Goal: Information Seeking & Learning: Learn about a topic

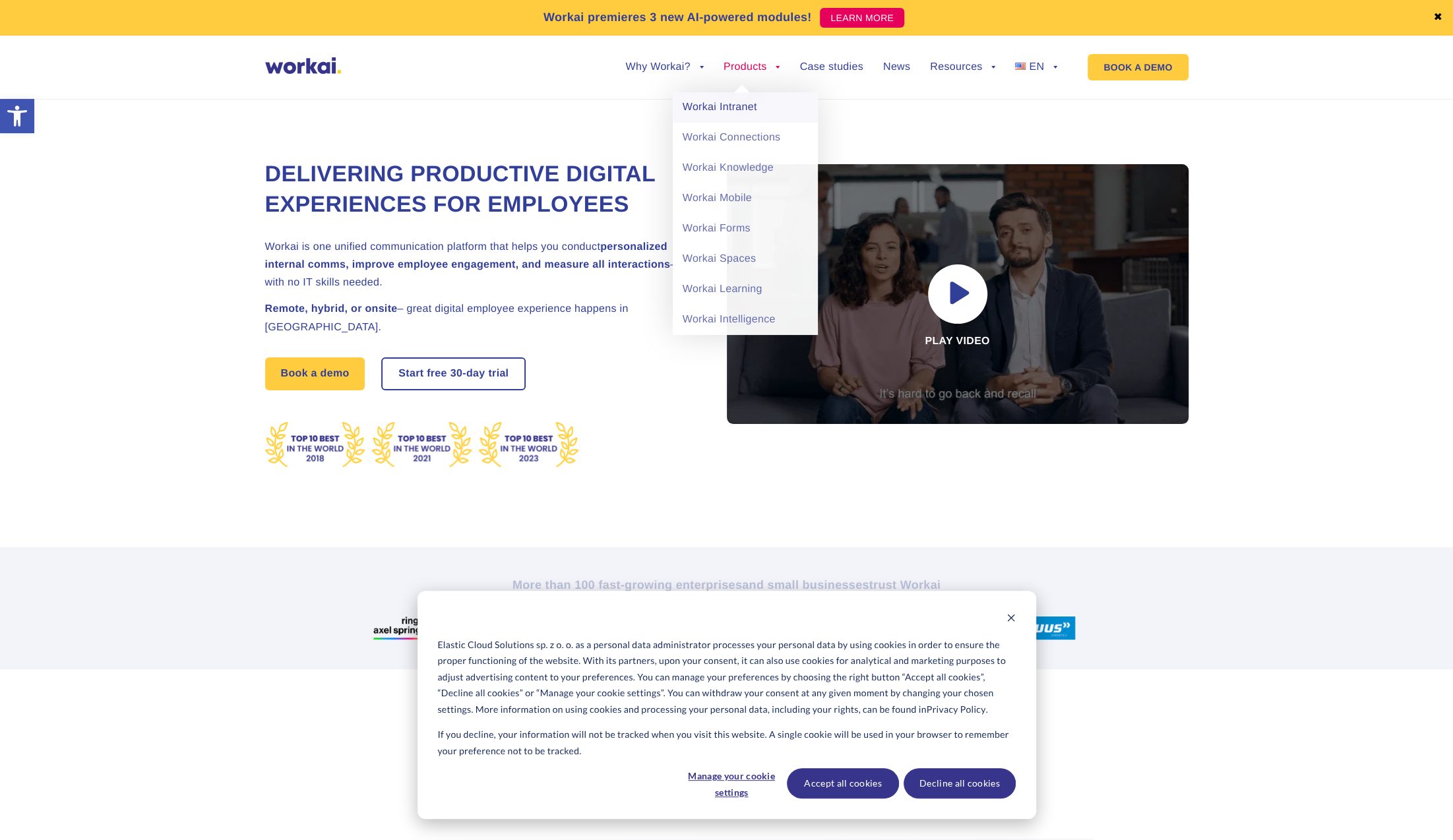
click at [752, 109] on link "Workai Intranet" at bounding box center [745, 107] width 145 height 30
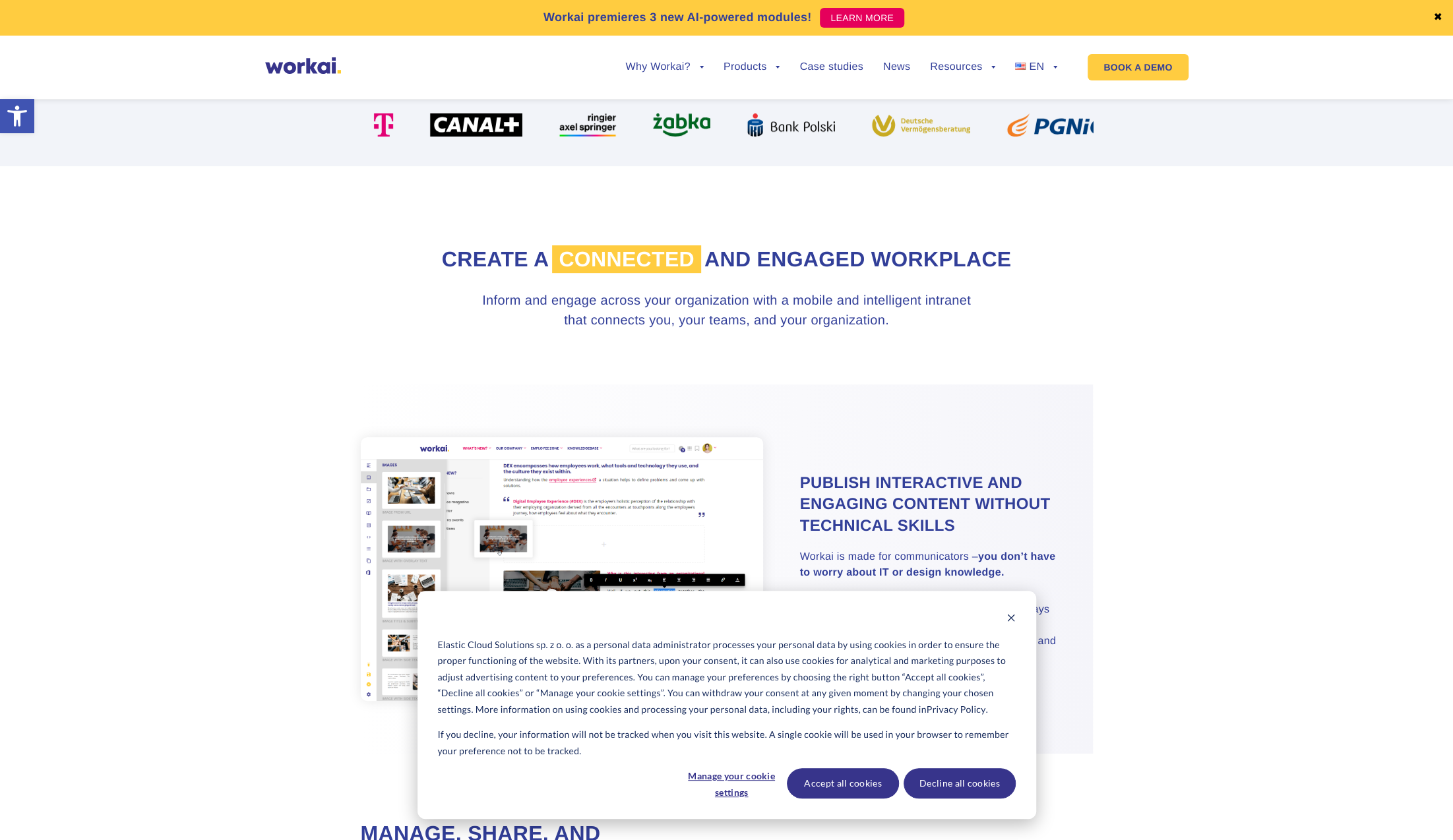
scroll to position [461, 0]
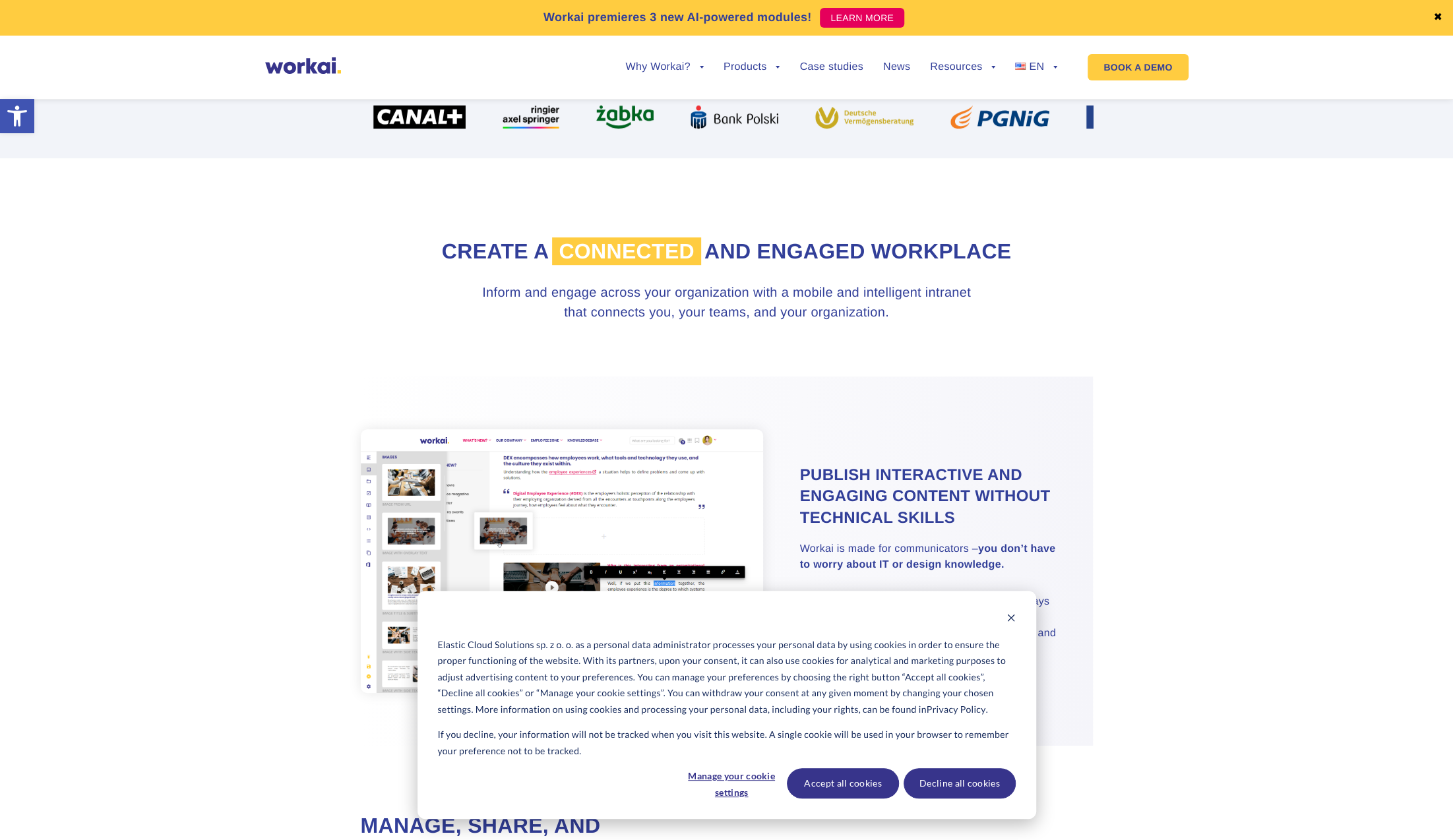
click at [1016, 619] on div "Elastic Cloud Solutions sp. z o. o. as a personal data administrator processes …" at bounding box center [726, 704] width 619 height 228
click at [1011, 618] on icon "Dismiss cookie banner" at bounding box center [1011, 618] width 9 height 9
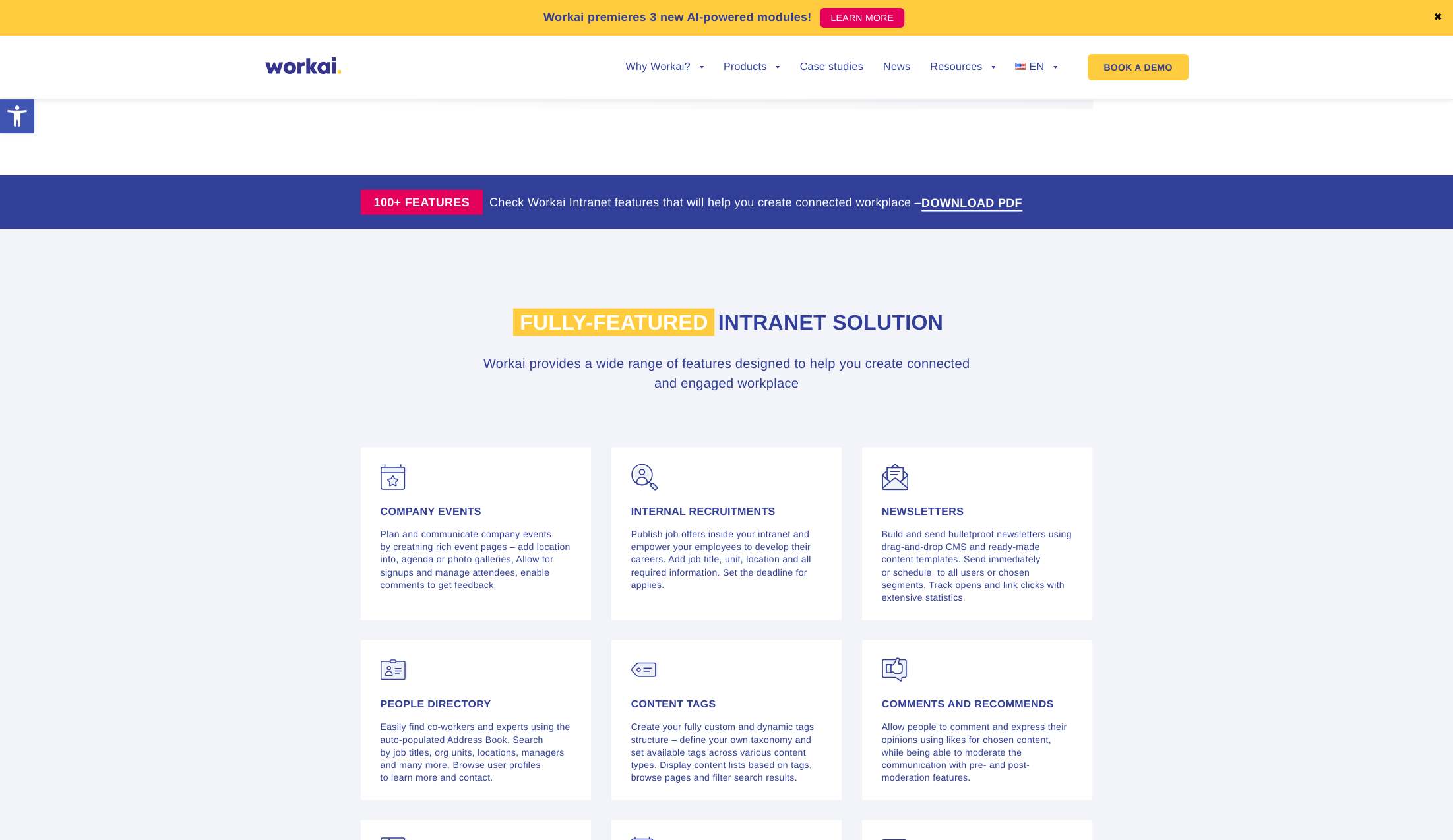
scroll to position [2374, 0]
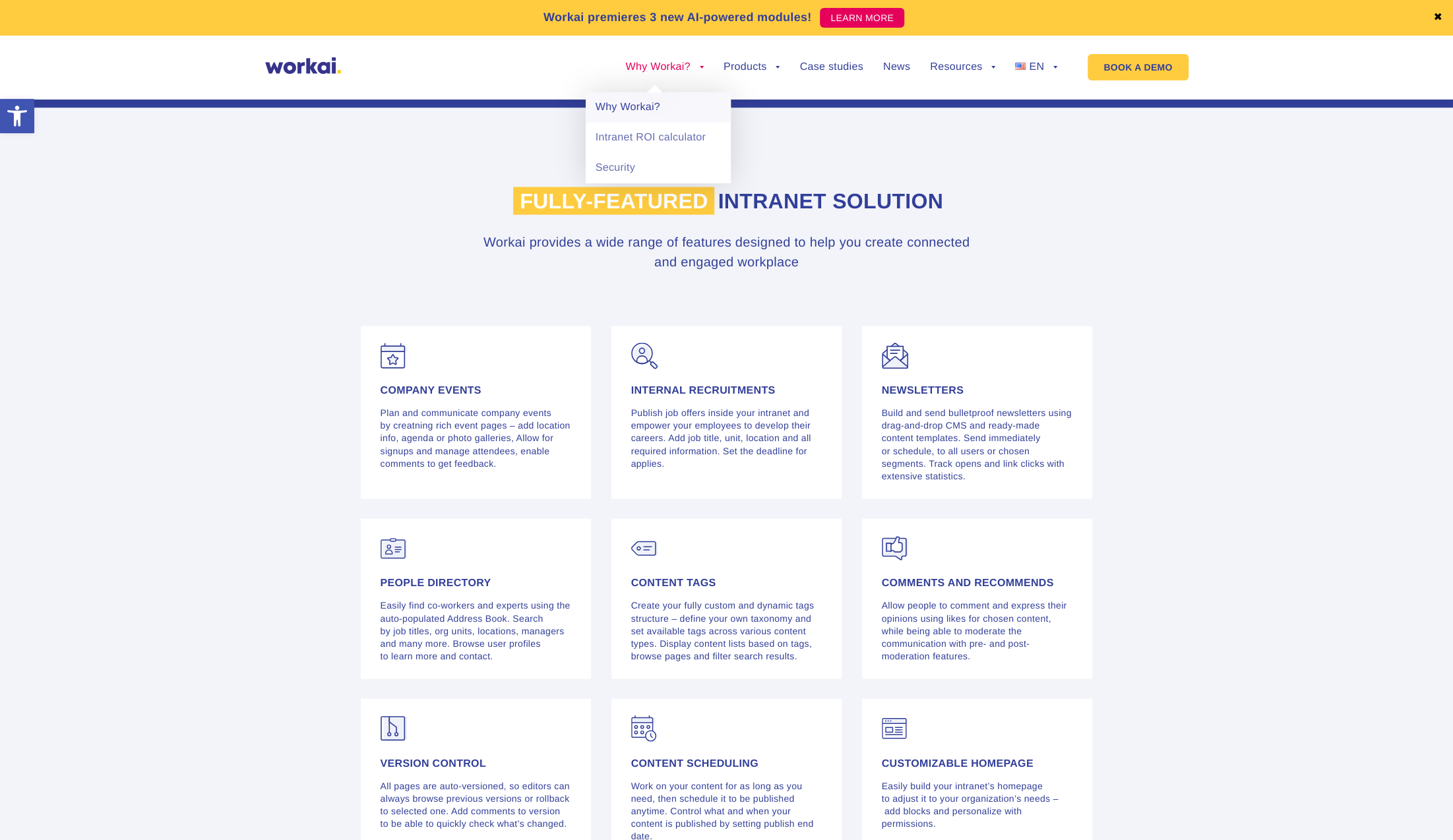
click at [656, 107] on link "Why Workai?" at bounding box center [658, 107] width 145 height 30
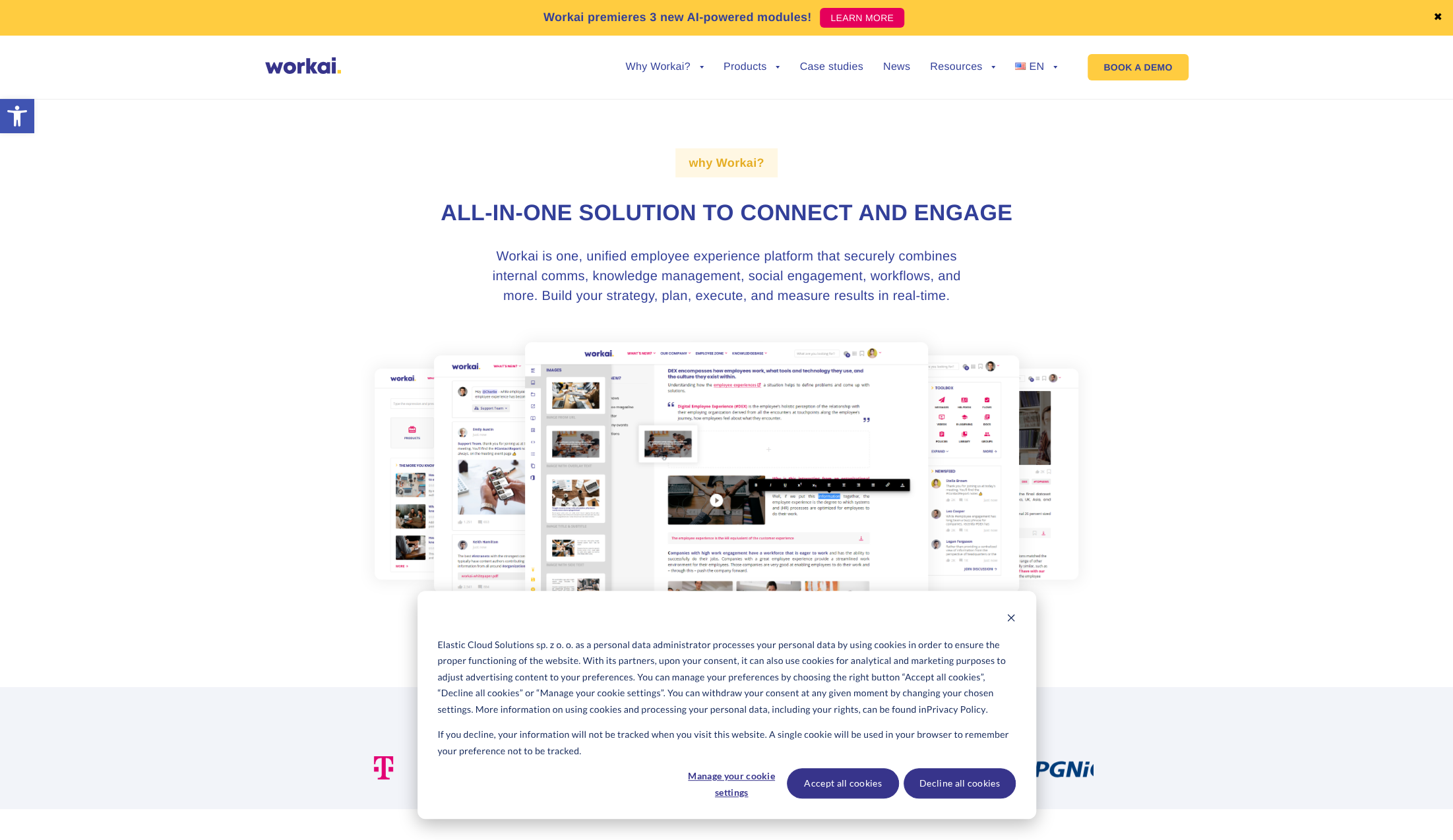
scroll to position [132, 0]
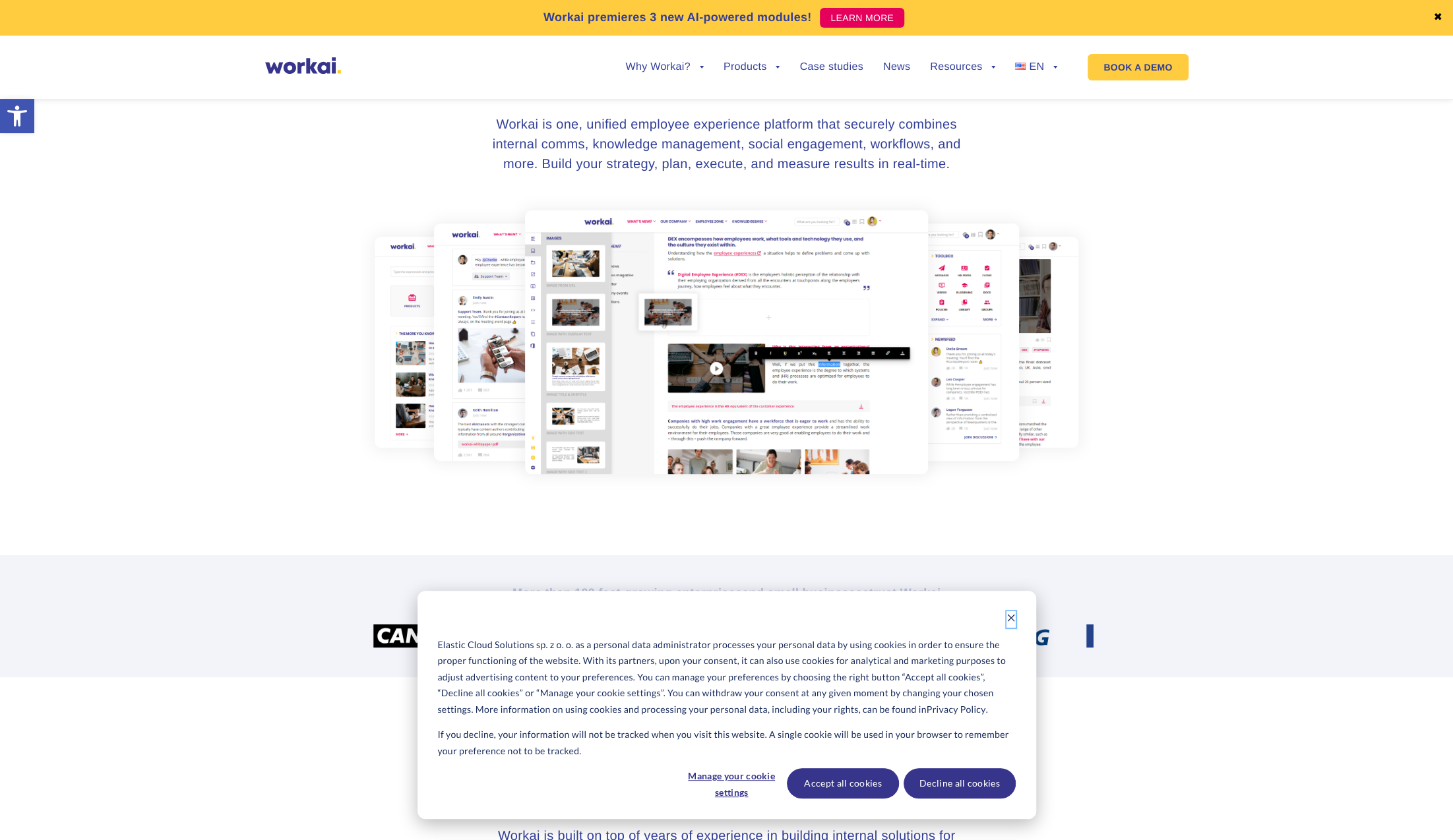
click at [1013, 616] on icon "Dismiss cookie banner" at bounding box center [1010, 618] width 7 height 7
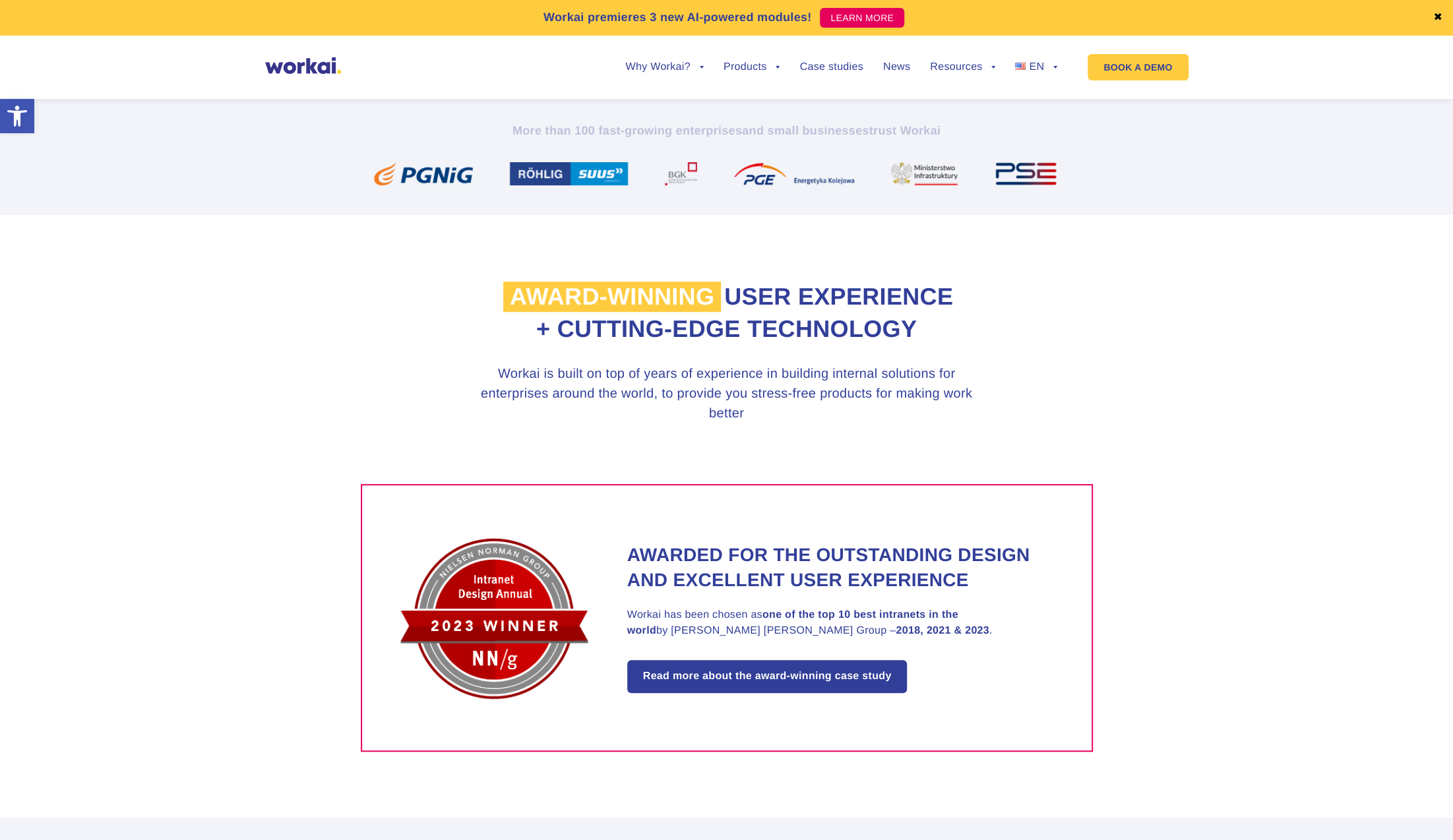
scroll to position [659, 0]
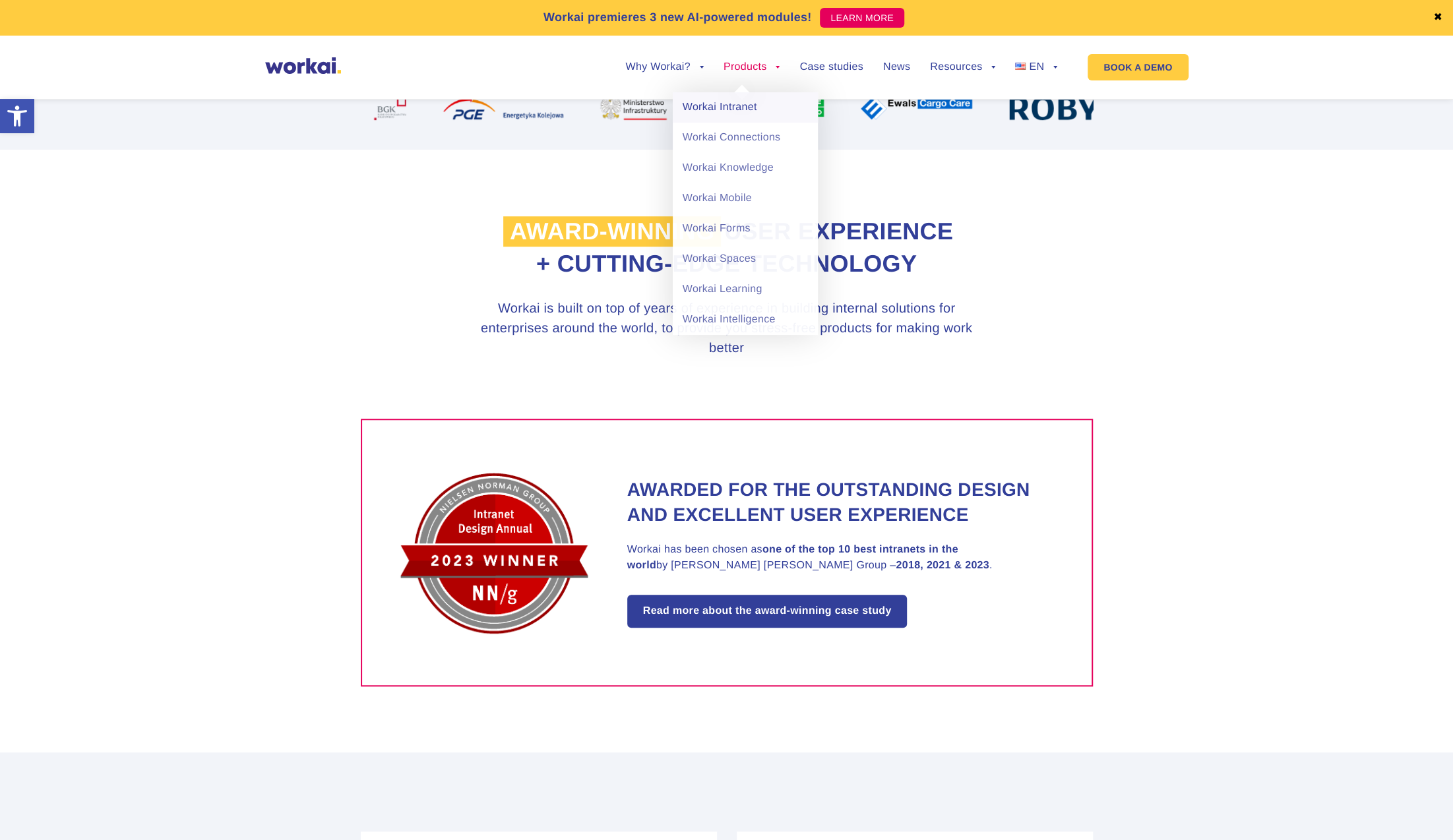
click at [768, 109] on link "Workai Intranet" at bounding box center [745, 107] width 145 height 30
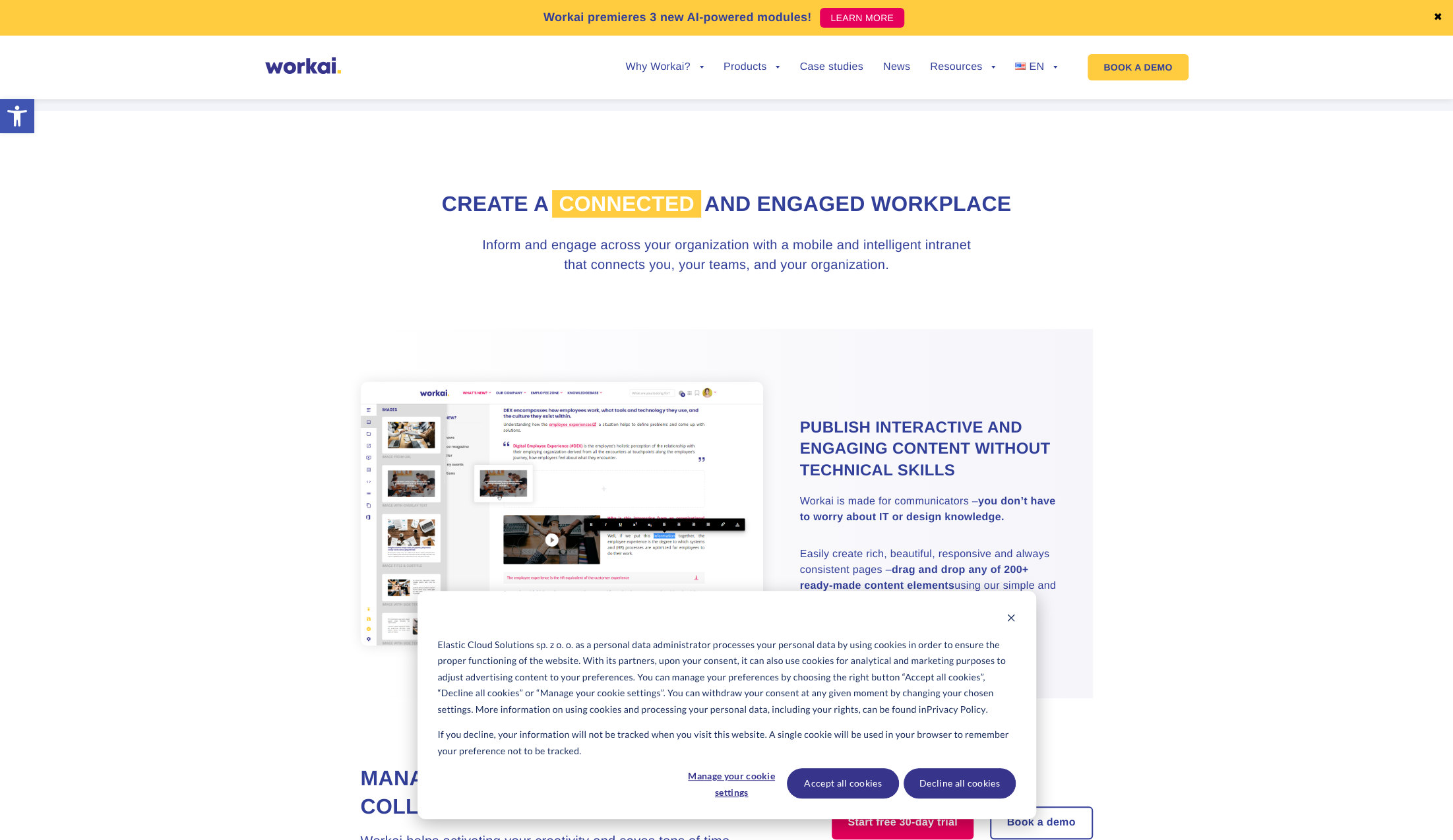
scroll to position [528, 0]
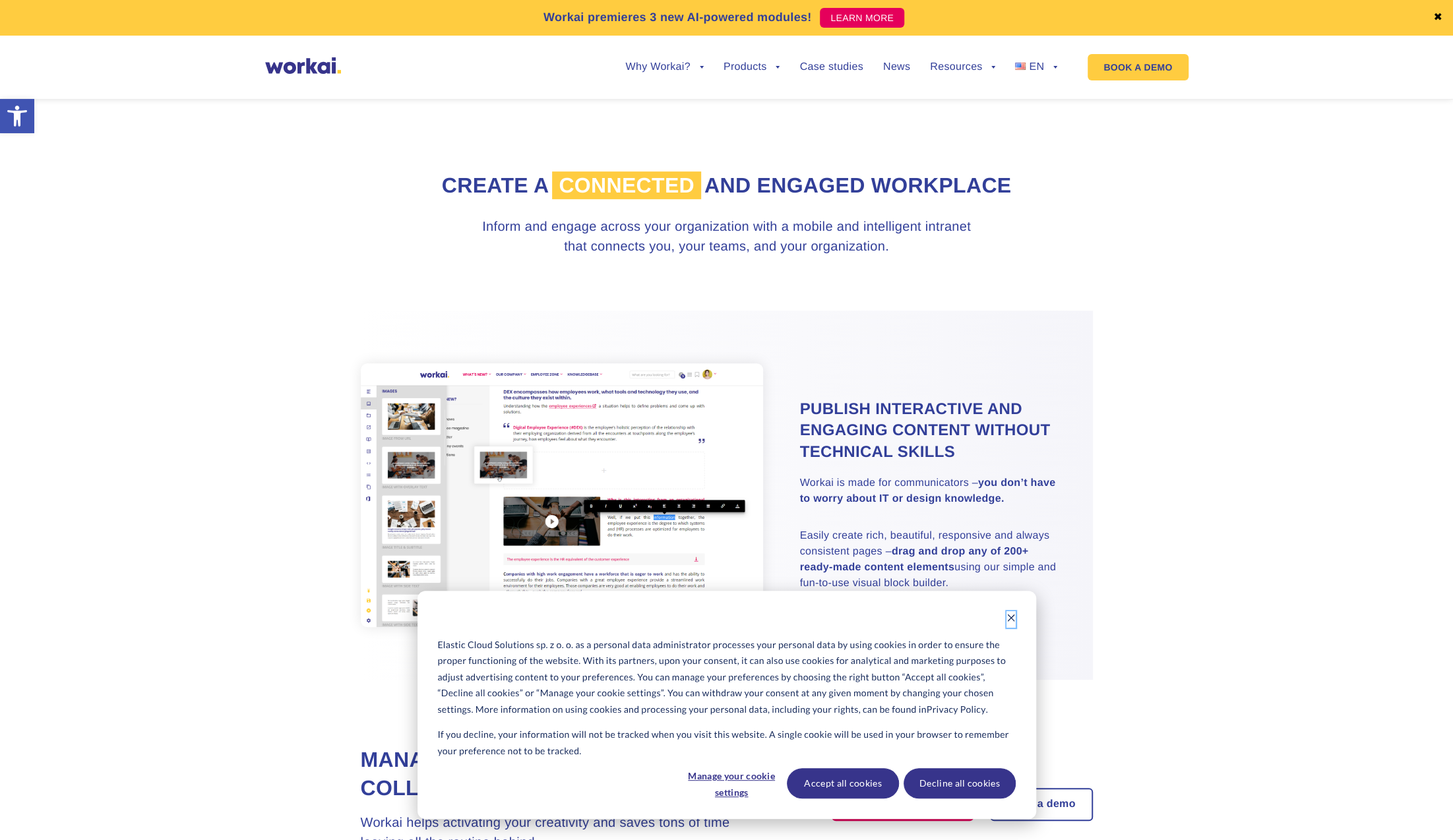
click at [1011, 619] on icon "Dismiss cookie banner" at bounding box center [1010, 618] width 7 height 7
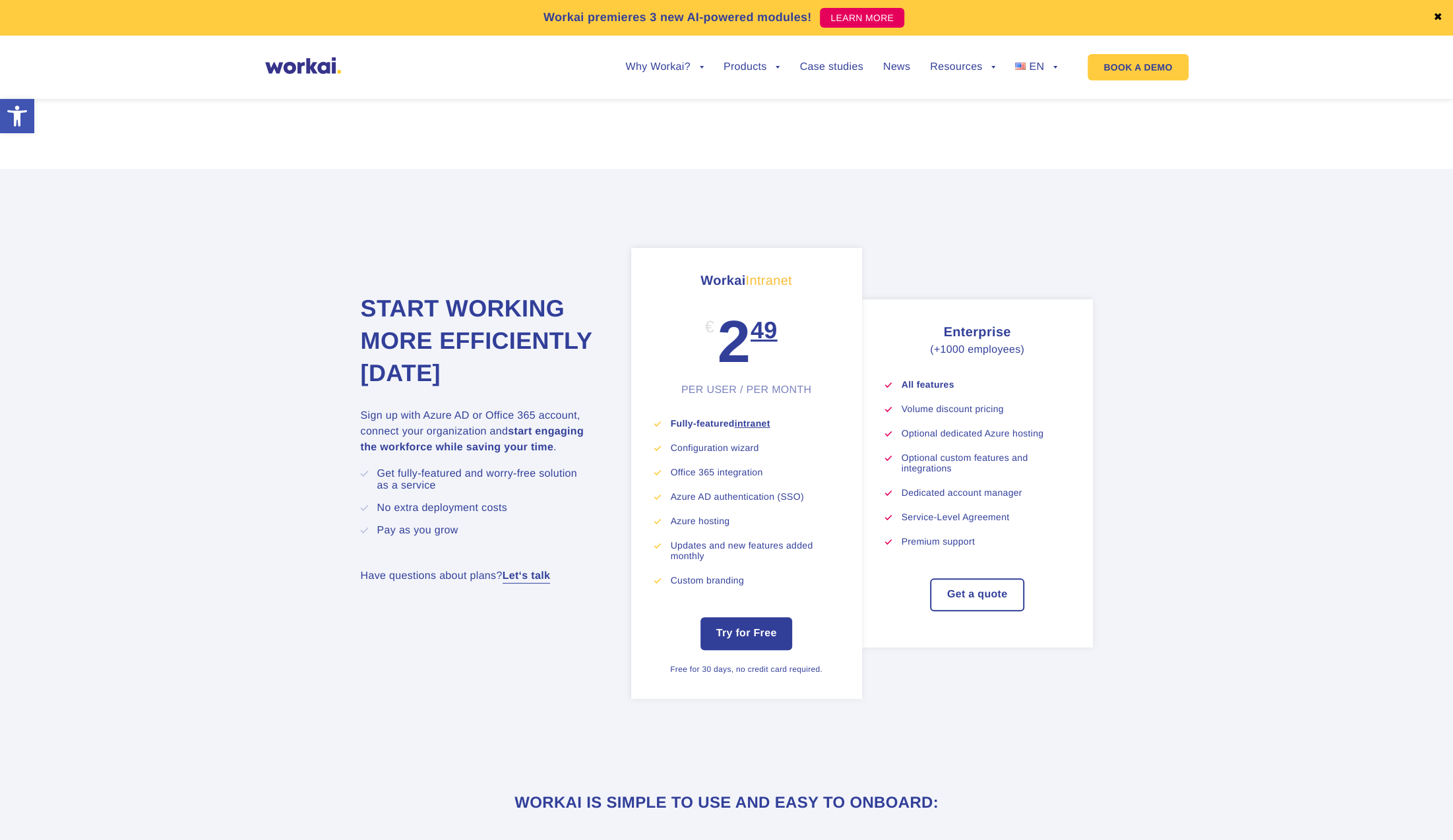
scroll to position [4351, 0]
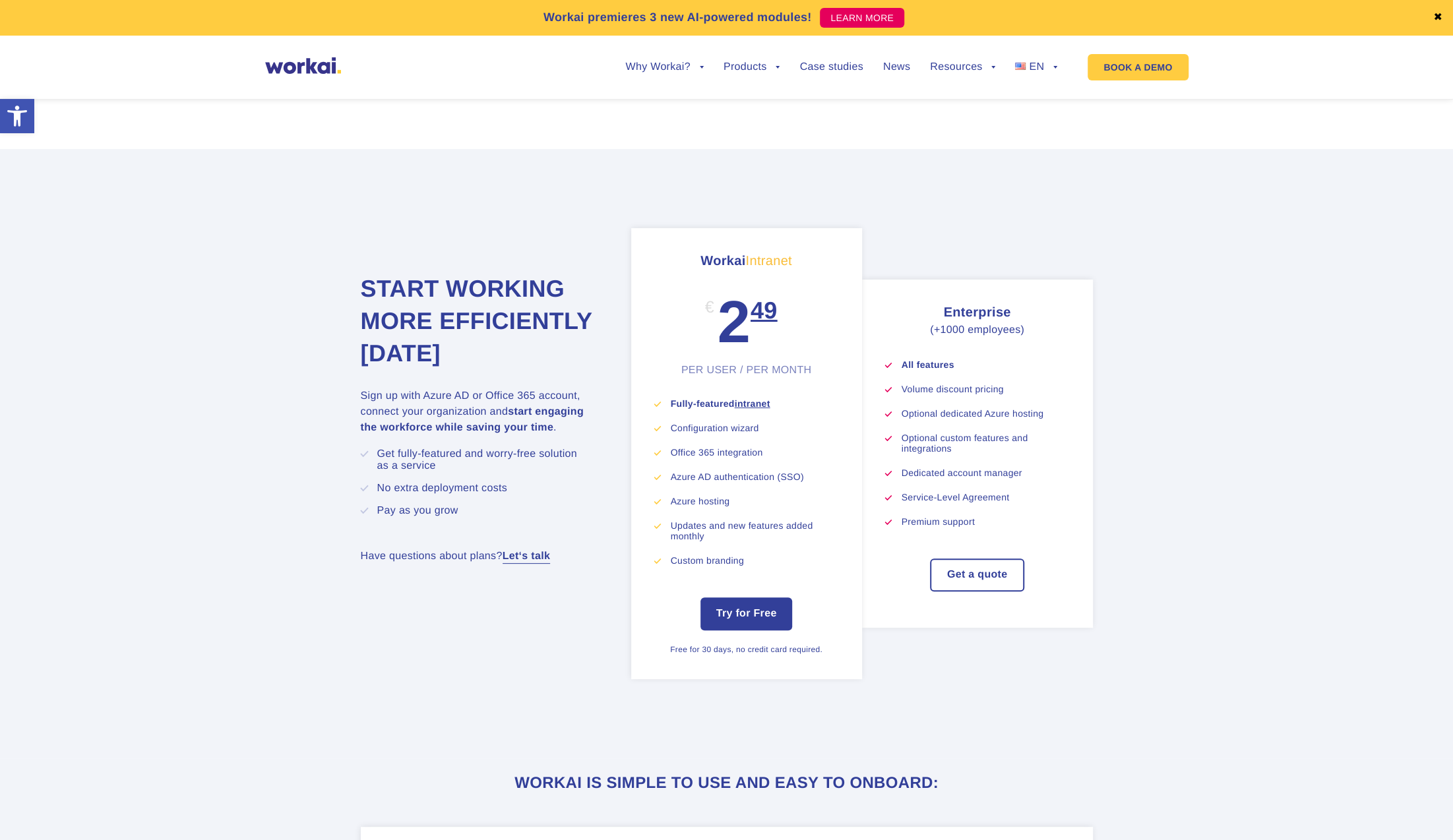
click at [1036, 527] on li "Premium support" at bounding box center [985, 522] width 168 height 11
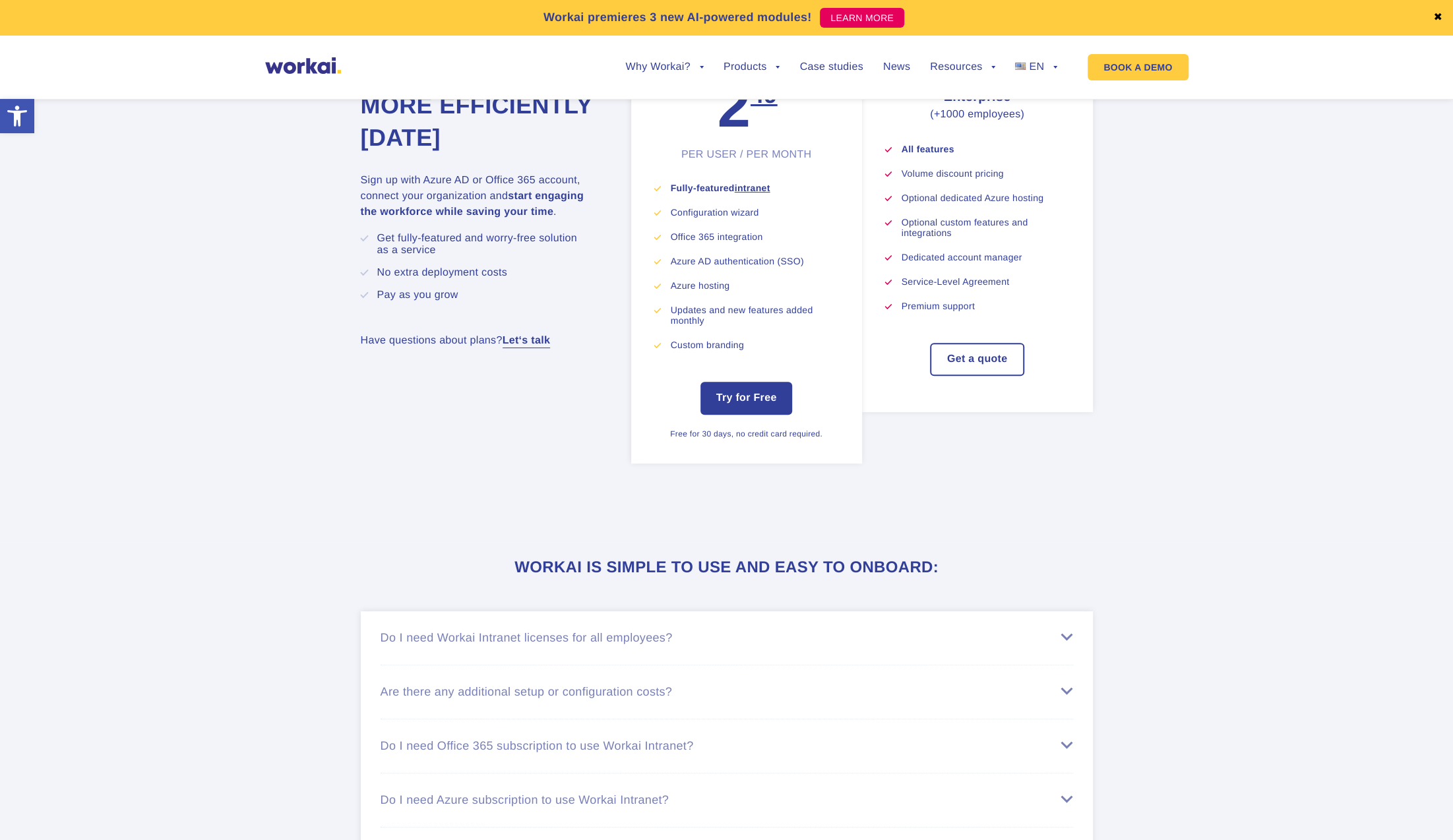
scroll to position [4615, 0]
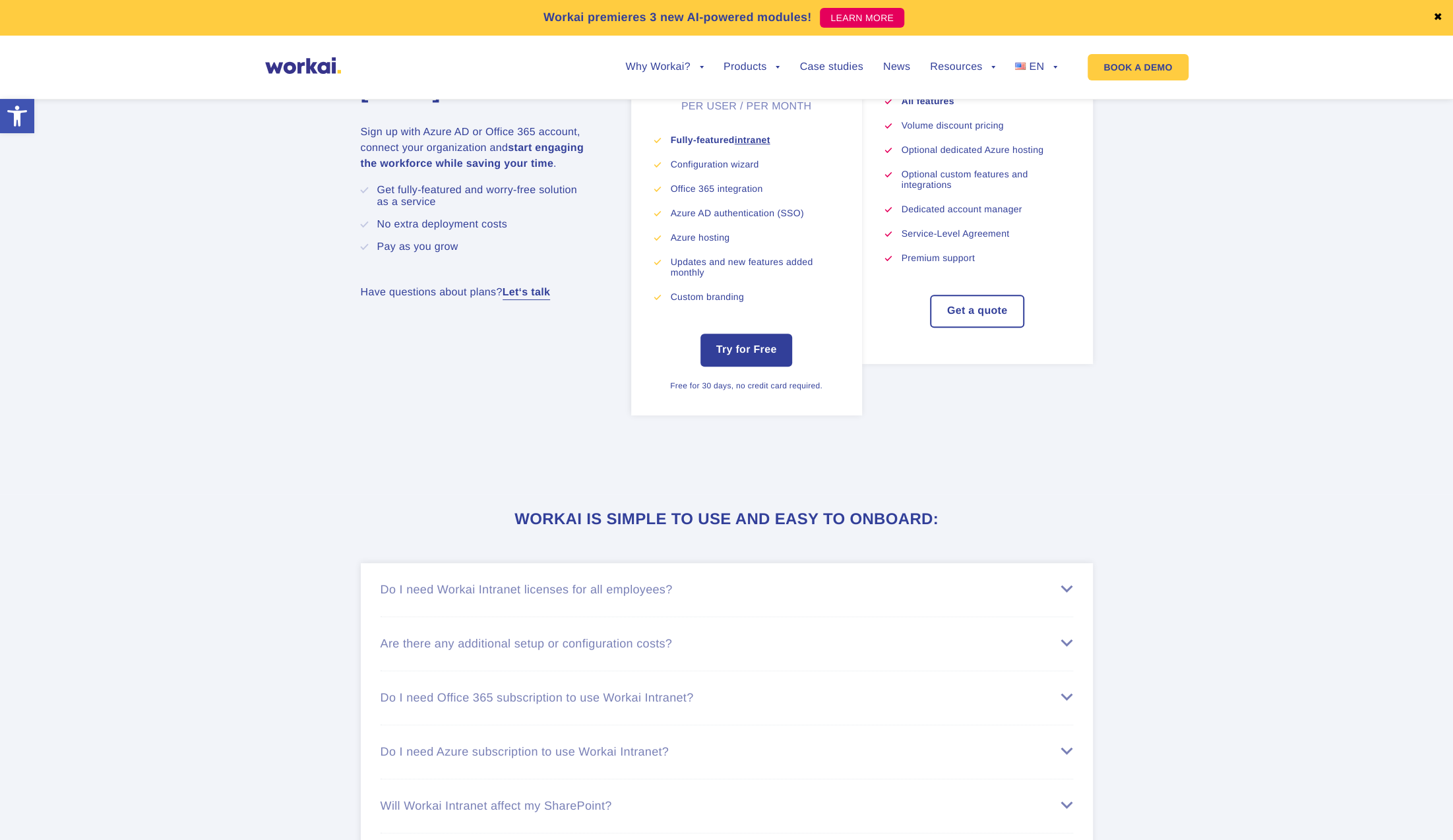
click at [580, 617] on li "Do I need Workai Intranet licenses for all employees? Each employee who has the…" at bounding box center [726, 590] width 692 height 54
click at [621, 605] on li "Do I need Workai Intranet licenses for all employees? Each employee who has the…" at bounding box center [726, 590] width 692 height 54
click at [1071, 615] on ul "Do I need Workai Intranet licenses for all employees? Each employee who has the…" at bounding box center [726, 752] width 732 height 379
click at [1071, 597] on div "Do I need Workai Intranet licenses for all employees?" at bounding box center [726, 589] width 692 height 14
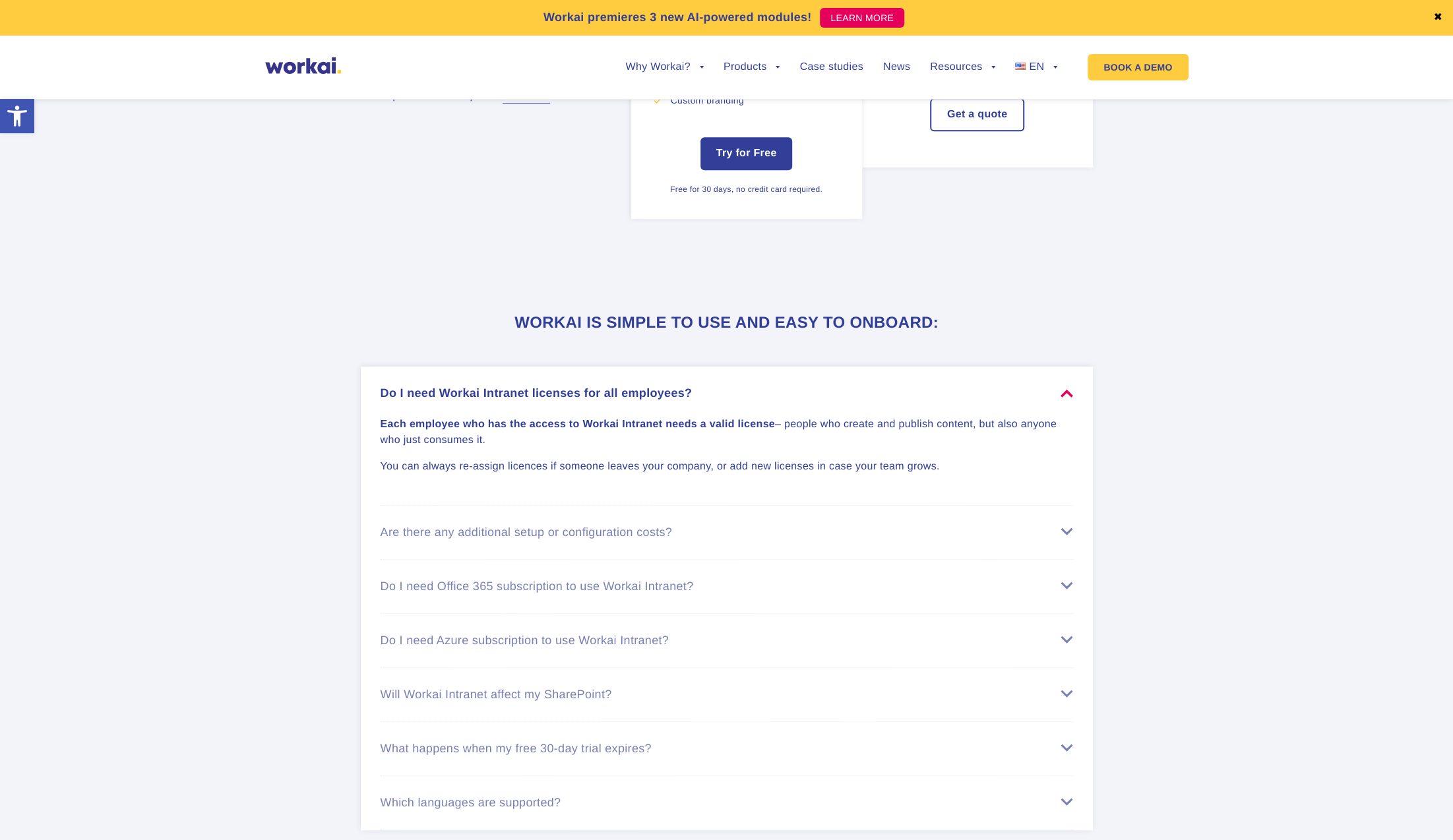
scroll to position [4813, 0]
click at [656, 538] on div "Are there any additional setup or configuration costs?" at bounding box center [726, 531] width 692 height 14
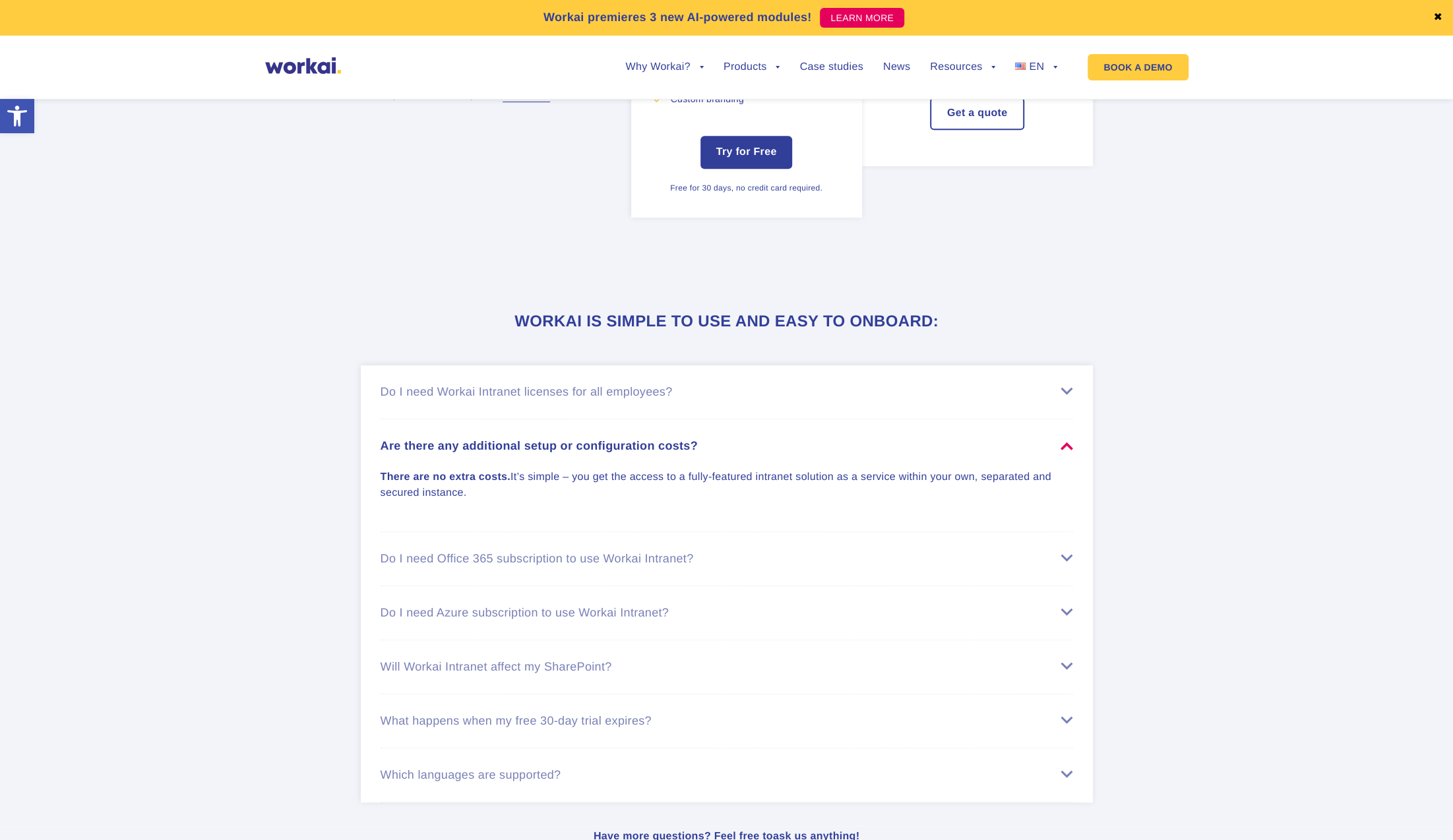
click at [644, 453] on div "Are there any additional setup or configuration costs?" at bounding box center [726, 445] width 692 height 14
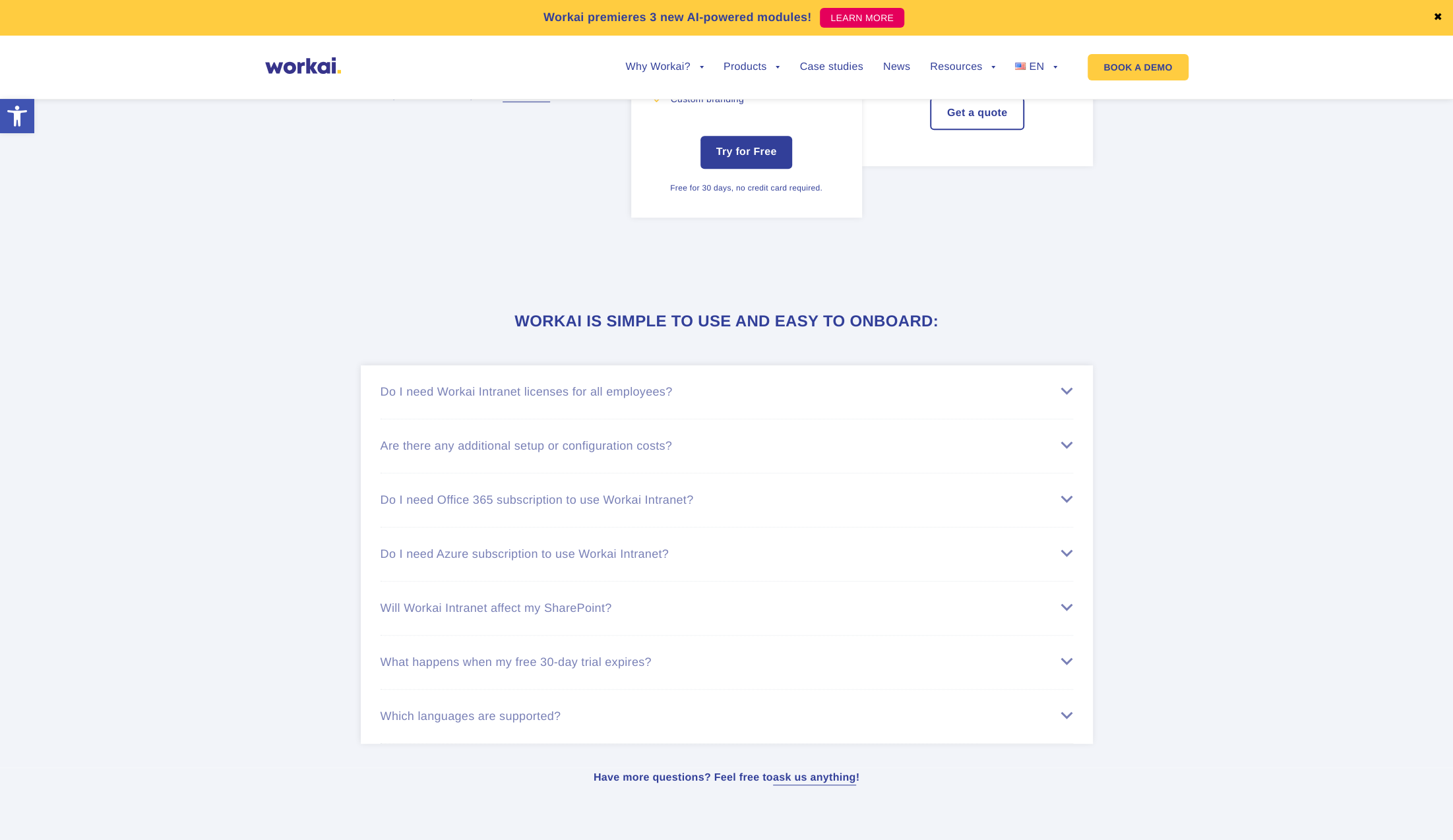
click at [644, 507] on div "Do I need Office 365 subscription to use Workai Intranet?" at bounding box center [726, 500] width 692 height 14
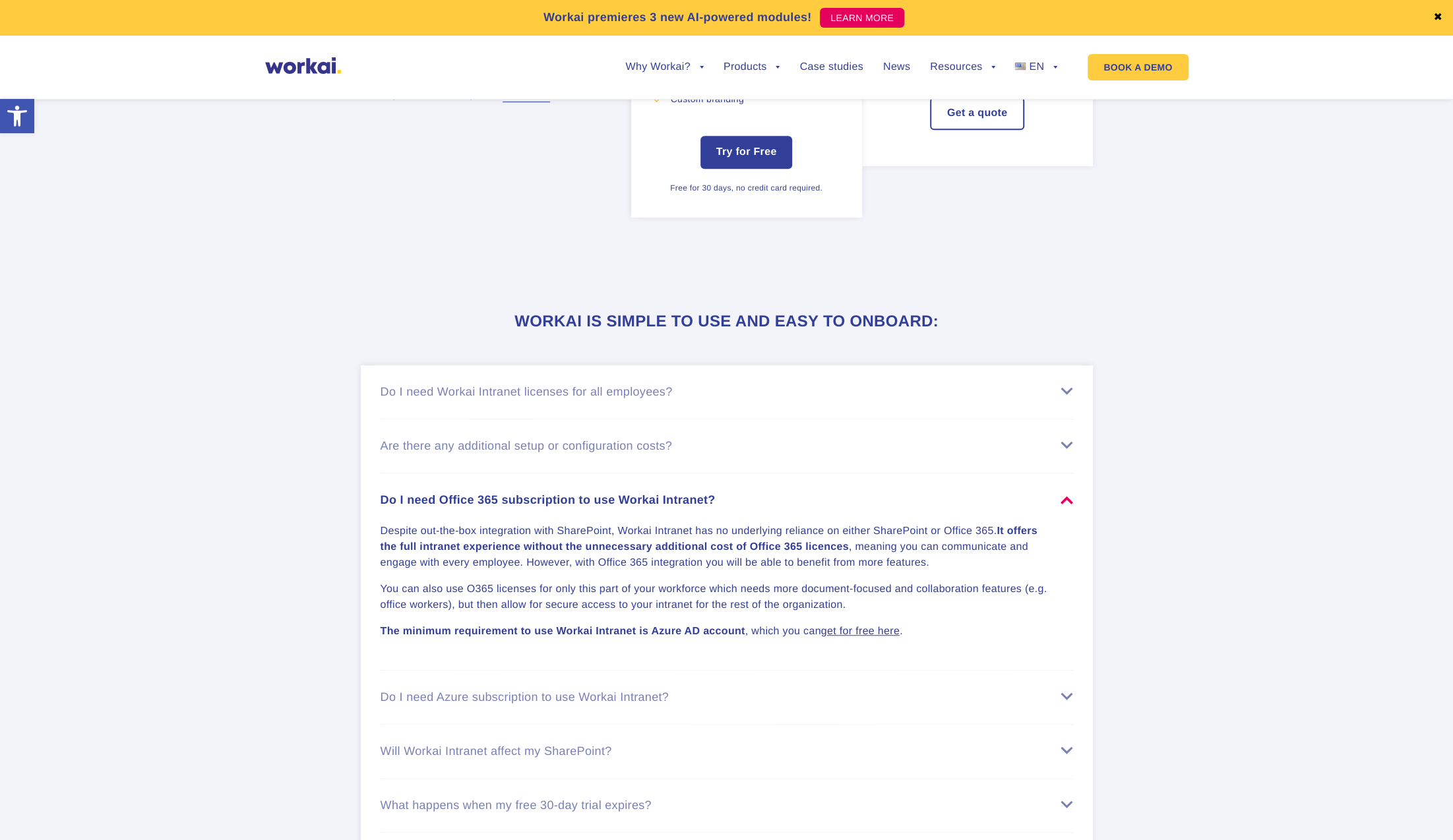
click at [644, 507] on div "Do I need Office 365 subscription to use Workai Intranet?" at bounding box center [726, 500] width 692 height 14
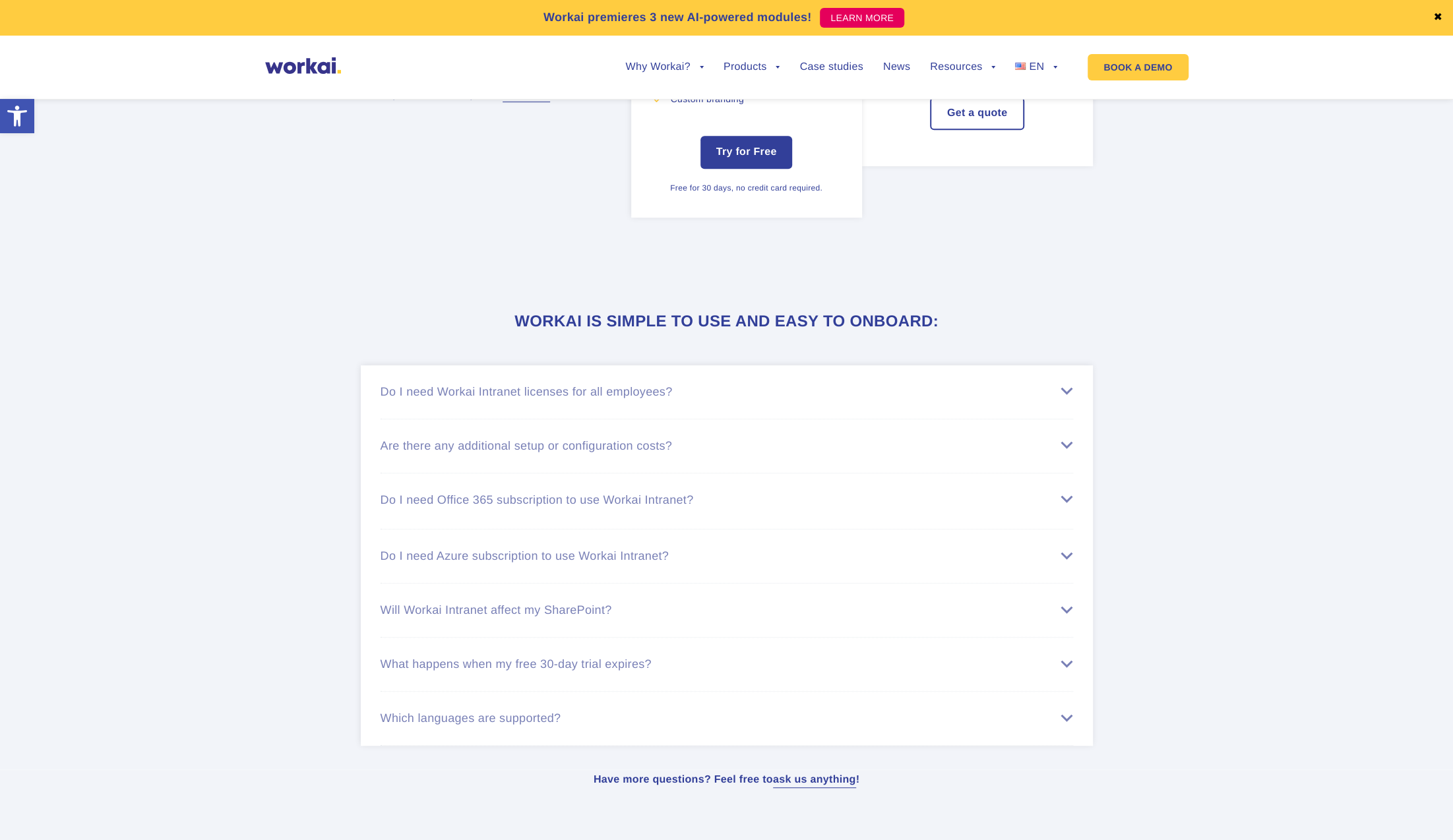
click at [644, 507] on div "Do I need Office 365 subscription to use Workai Intranet?" at bounding box center [726, 500] width 692 height 14
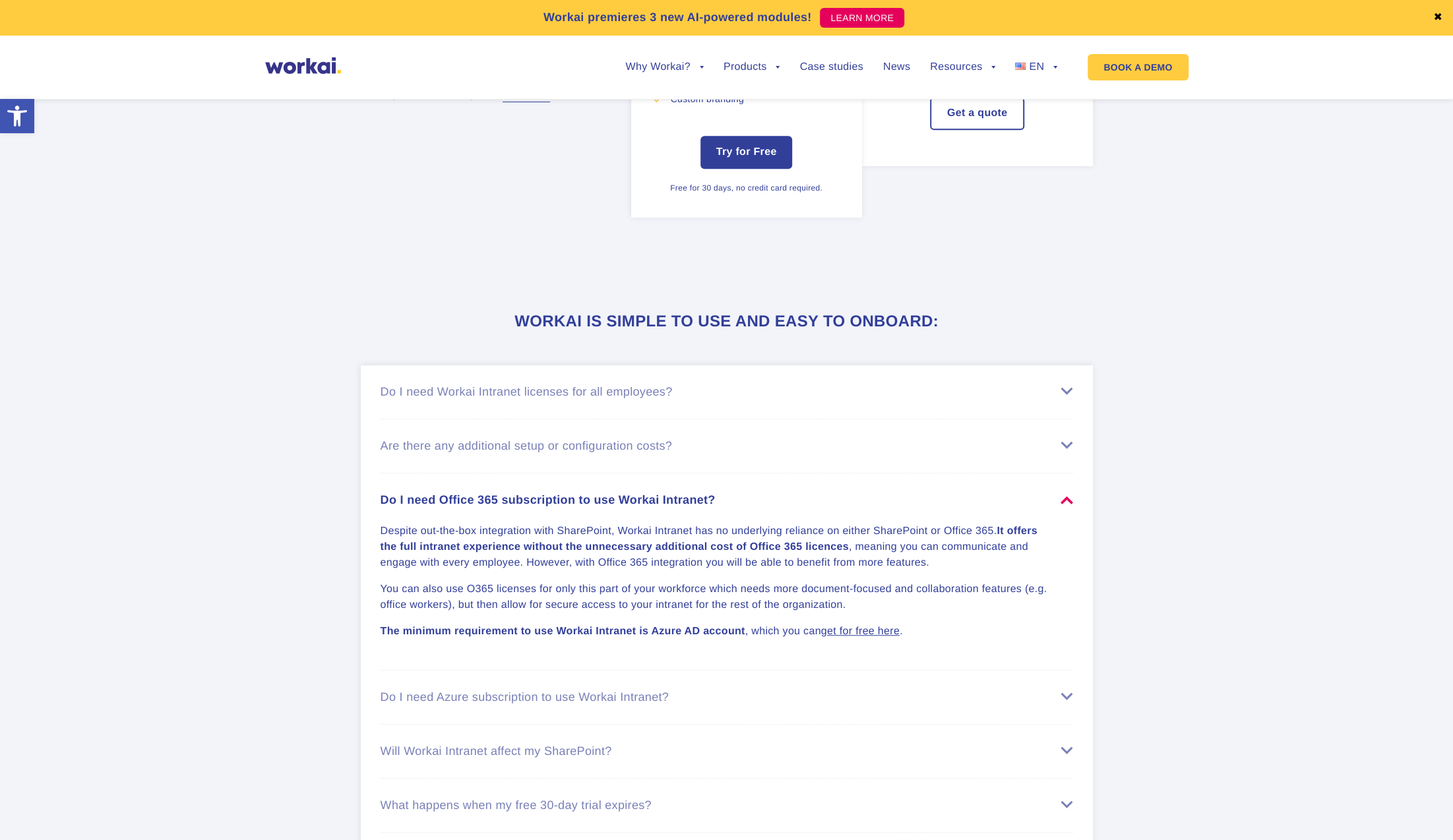
click at [641, 507] on div "Do I need Office 365 subscription to use Workai Intranet?" at bounding box center [726, 500] width 692 height 14
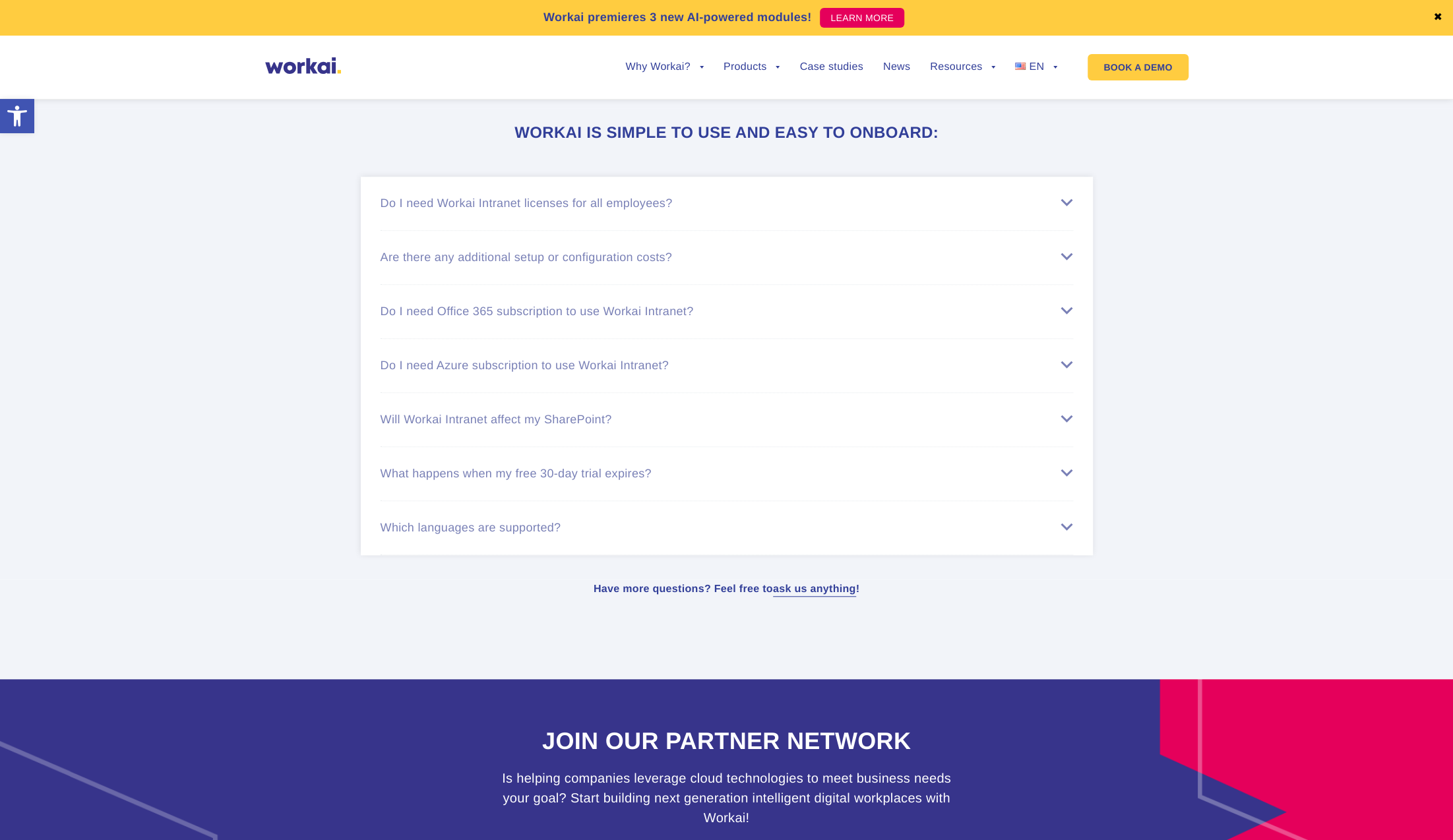
scroll to position [4884, 0]
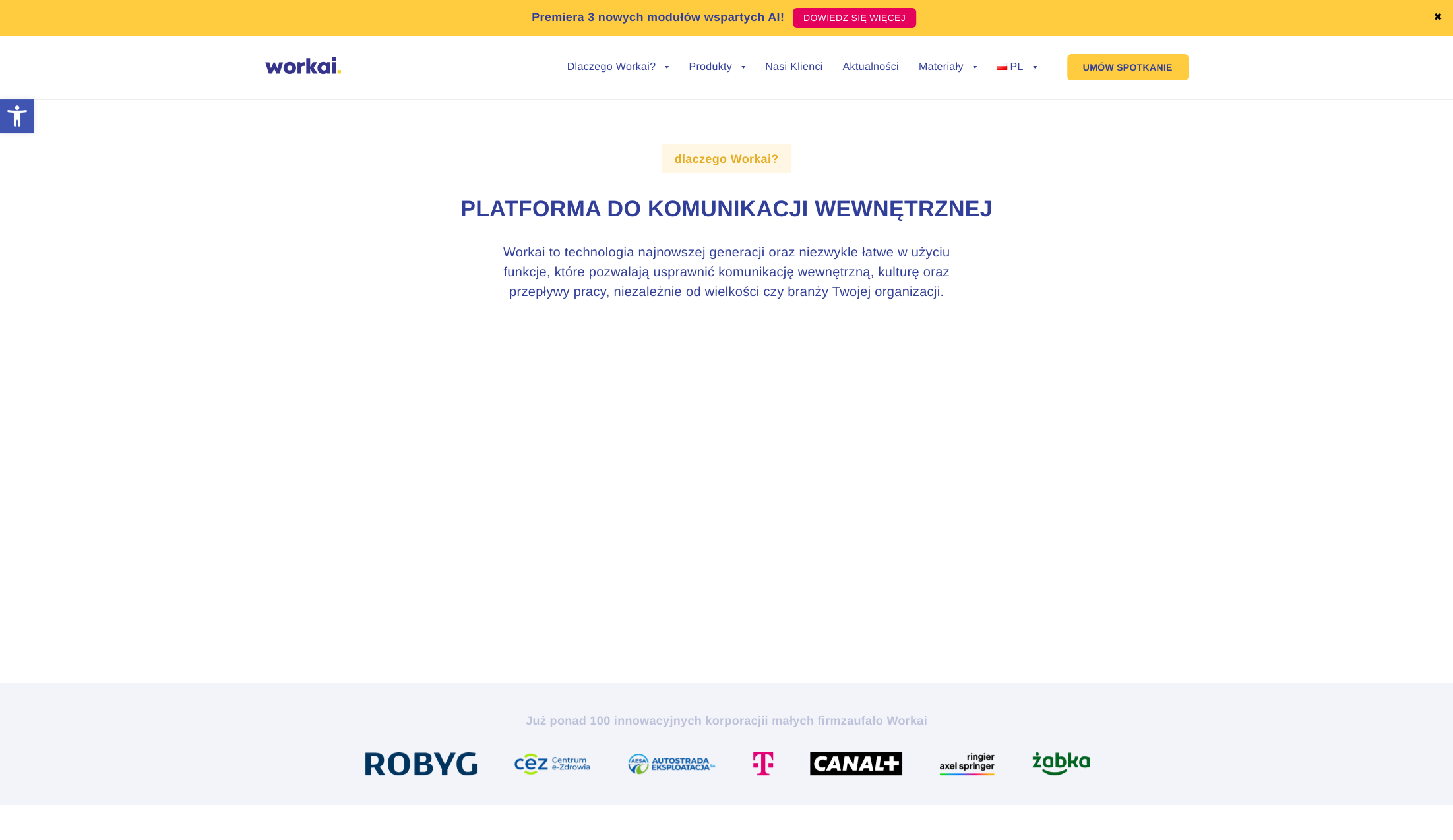
scroll to position [66, 0]
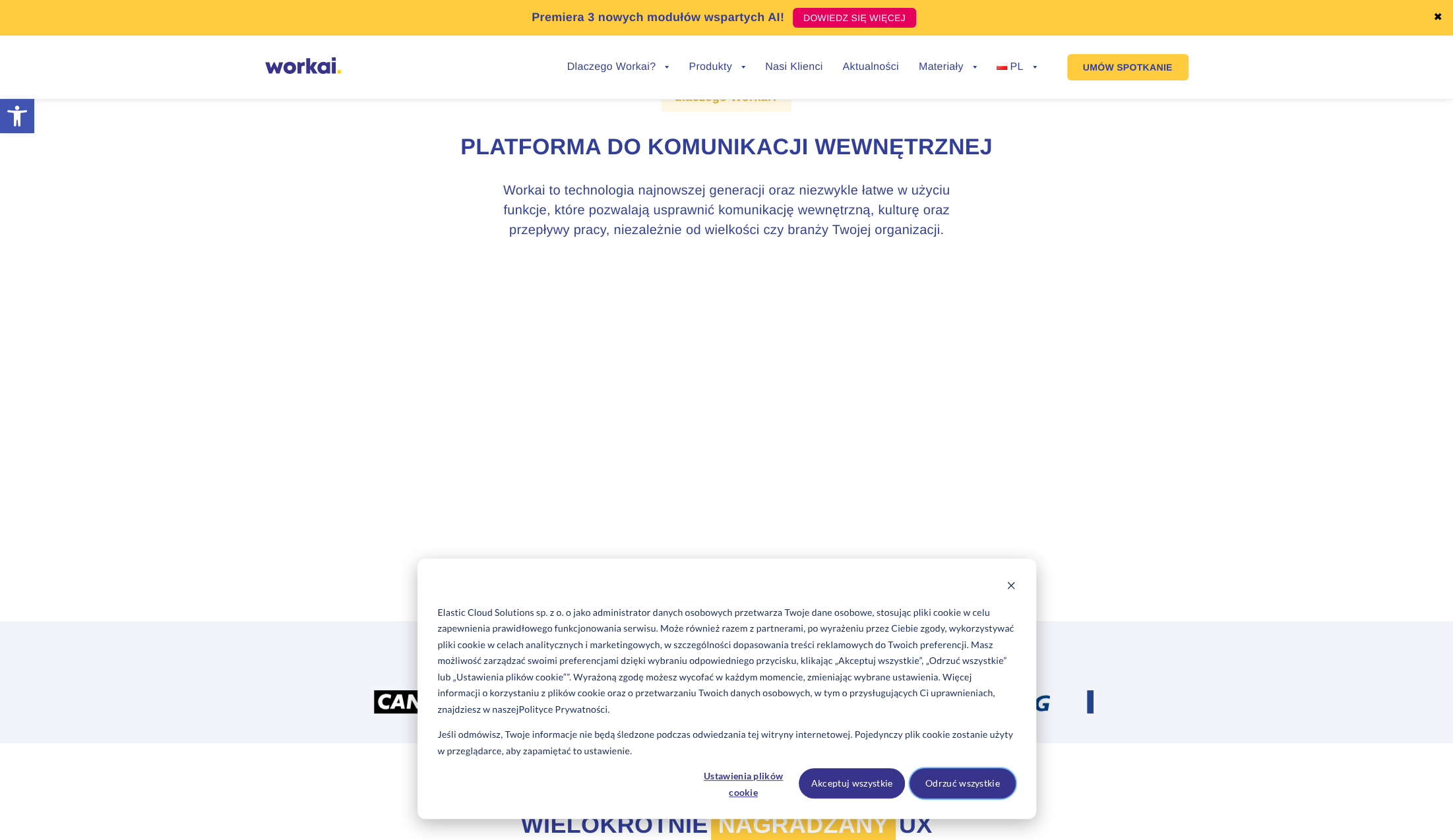
click at [959, 778] on button "Odrzuć wszystkie" at bounding box center [962, 782] width 106 height 30
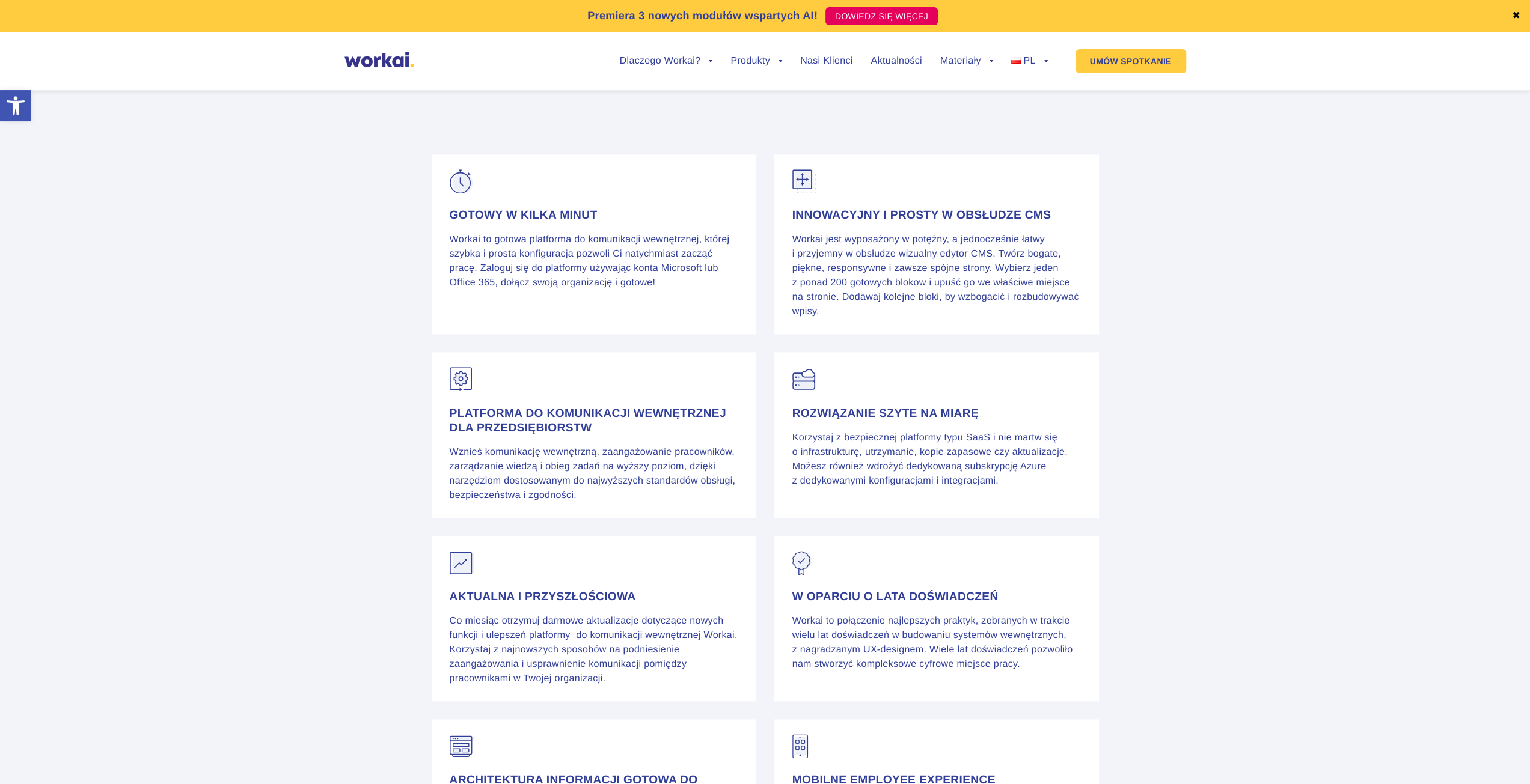
scroll to position [1142, 0]
